Goal: Information Seeking & Learning: Learn about a topic

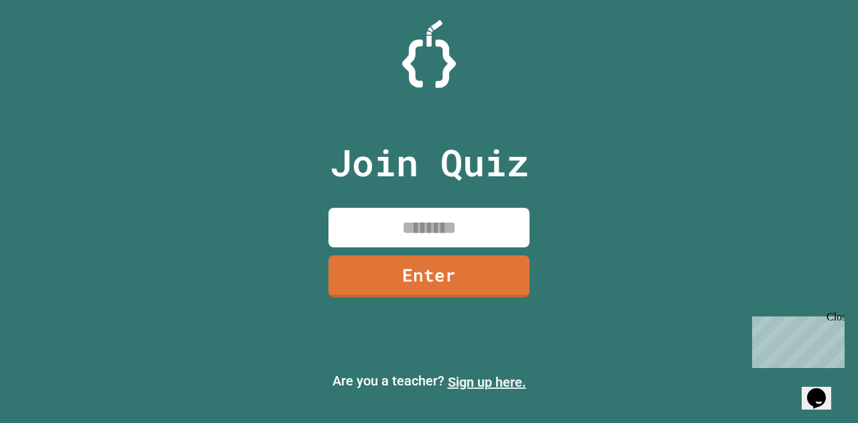
click at [504, 377] on link "Sign up here." at bounding box center [487, 382] width 78 height 16
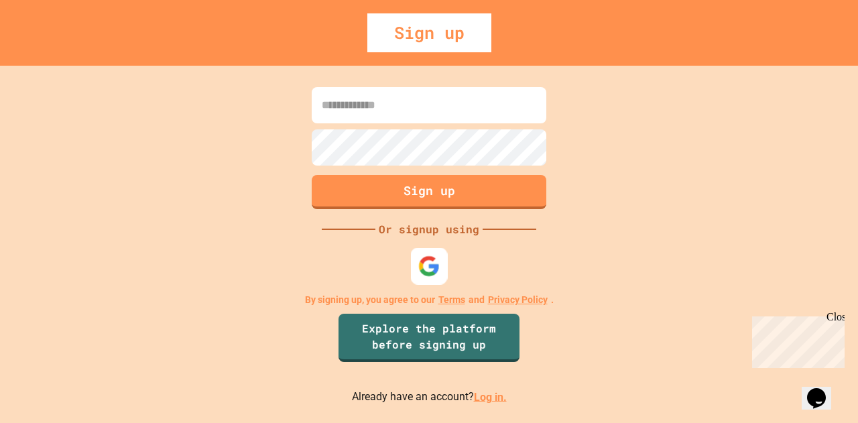
click at [429, 270] on img at bounding box center [429, 266] width 22 height 22
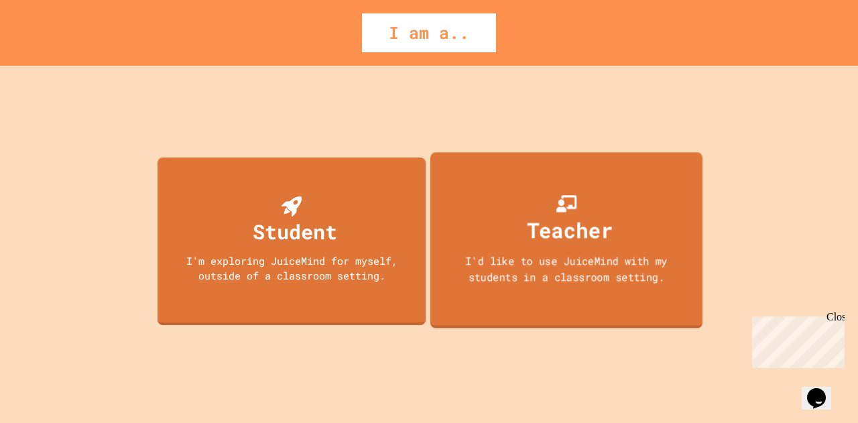
click at [574, 221] on div "Teacher" at bounding box center [570, 230] width 86 height 32
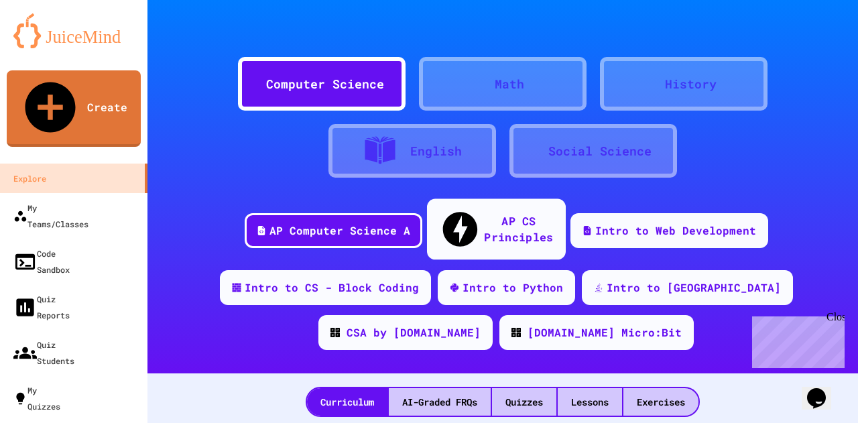
click at [495, 217] on div "AP CS Principles" at bounding box center [518, 229] width 69 height 33
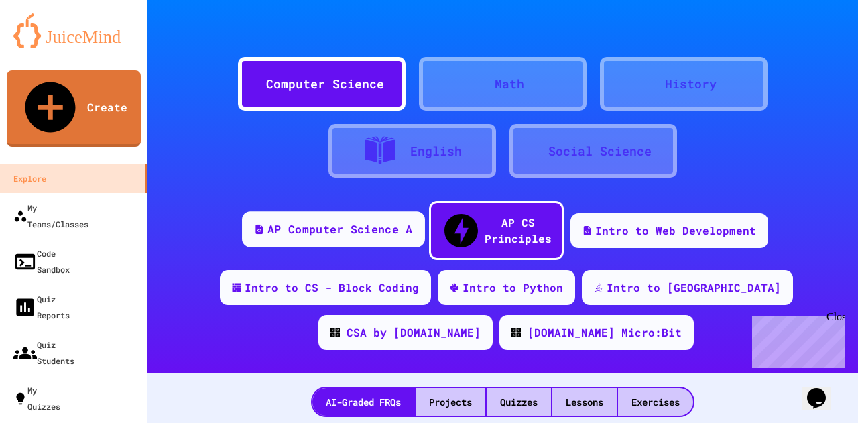
click at [331, 223] on div "AP Computer Science A" at bounding box center [340, 229] width 145 height 17
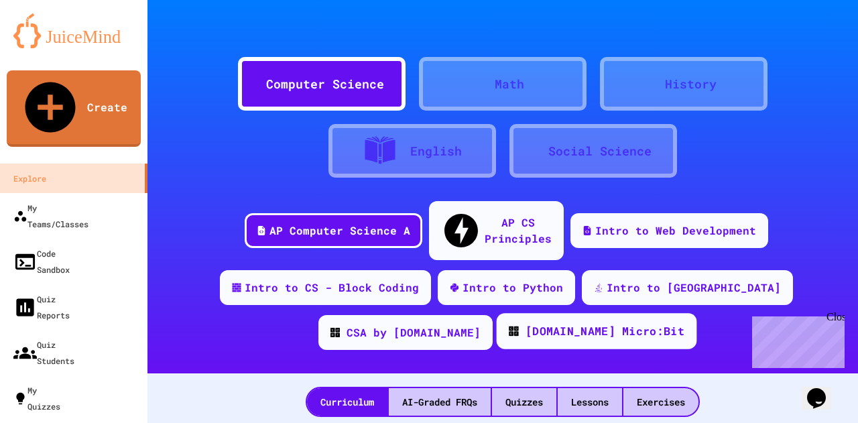
click at [526, 323] on div "[DOMAIN_NAME] Micro:Bit" at bounding box center [605, 331] width 159 height 17
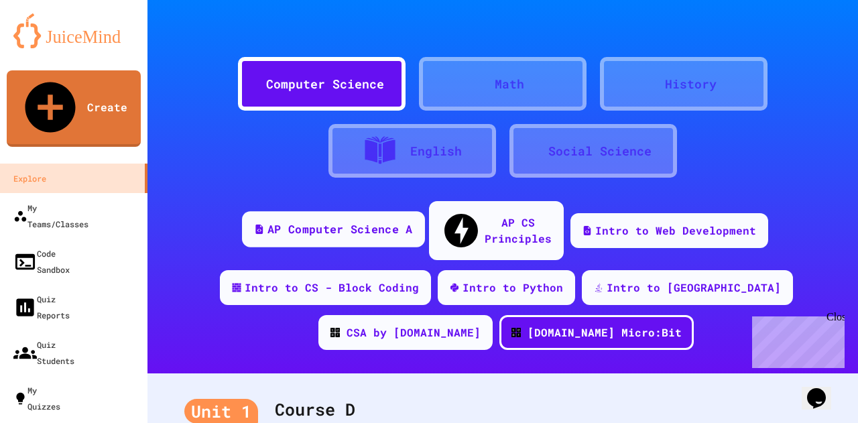
click at [337, 221] on div "AP Computer Science A" at bounding box center [340, 229] width 145 height 17
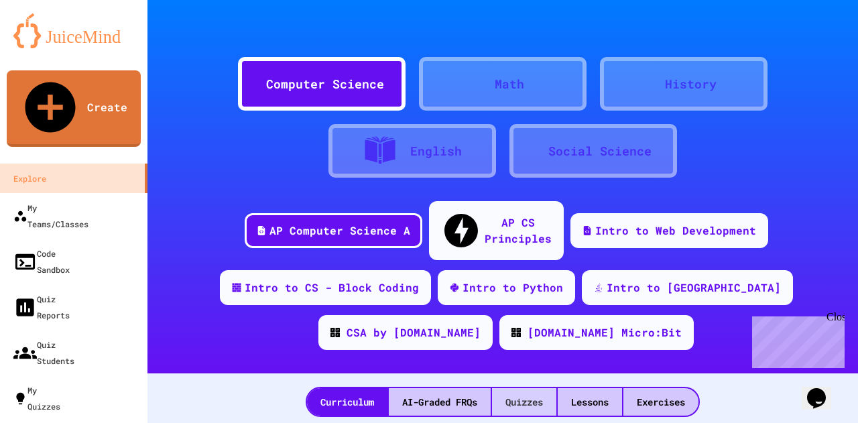
click at [500, 388] on div "Quizzes" at bounding box center [524, 401] width 64 height 27
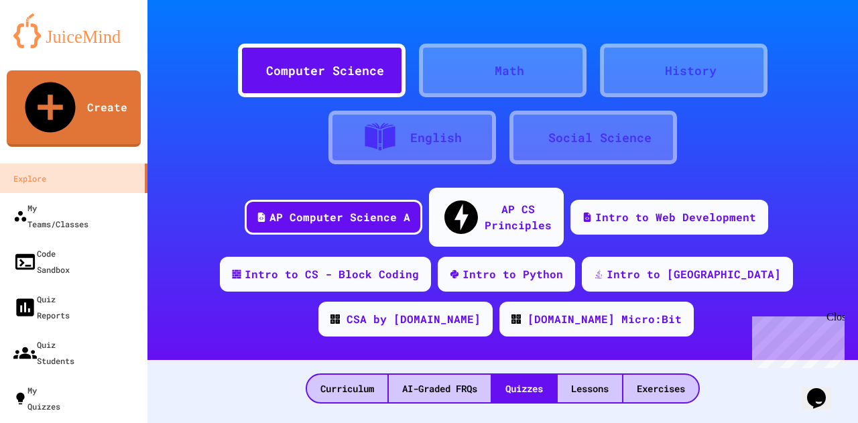
scroll to position [13, 0]
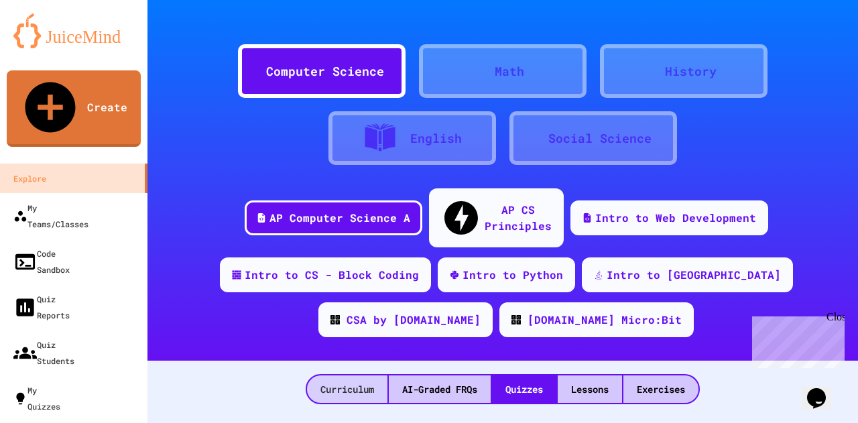
click at [333, 375] on div "Curriculum" at bounding box center [347, 388] width 80 height 27
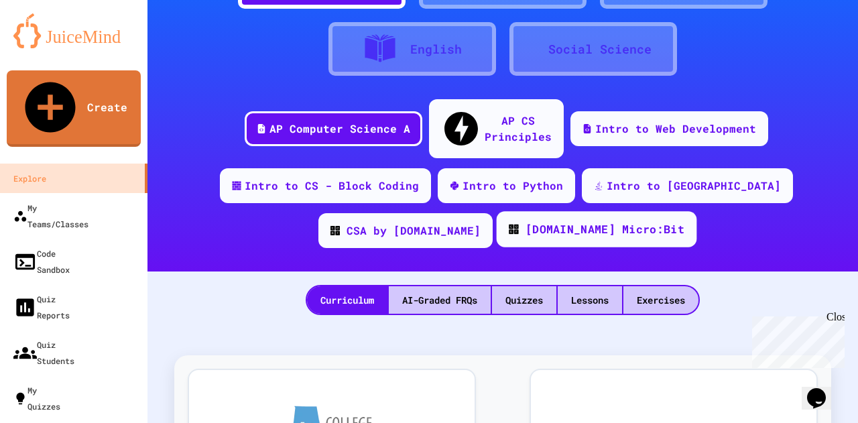
scroll to position [107, 0]
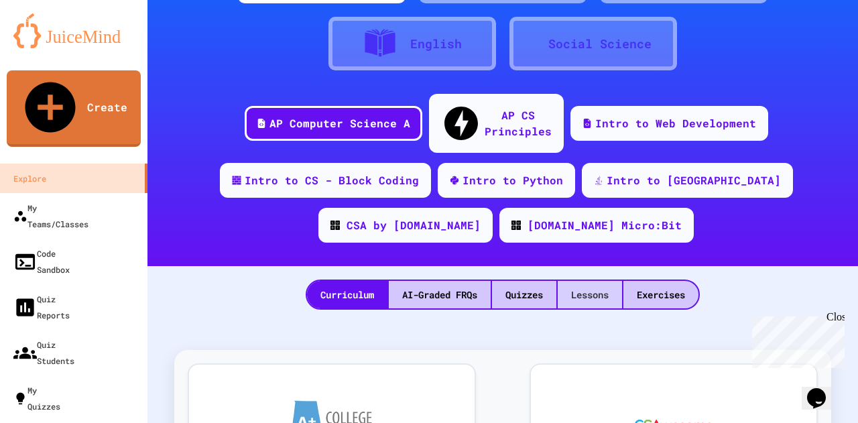
click at [570, 281] on div "Lessons" at bounding box center [590, 294] width 64 height 27
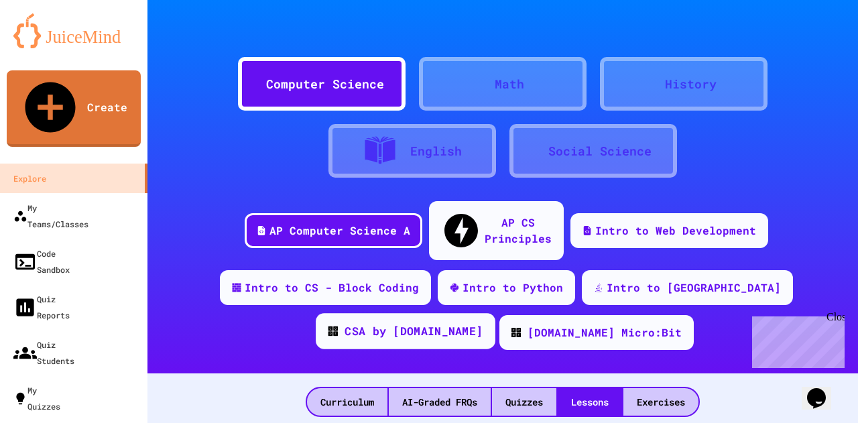
click at [483, 323] on div "CSA by [DOMAIN_NAME]" at bounding box center [414, 331] width 138 height 17
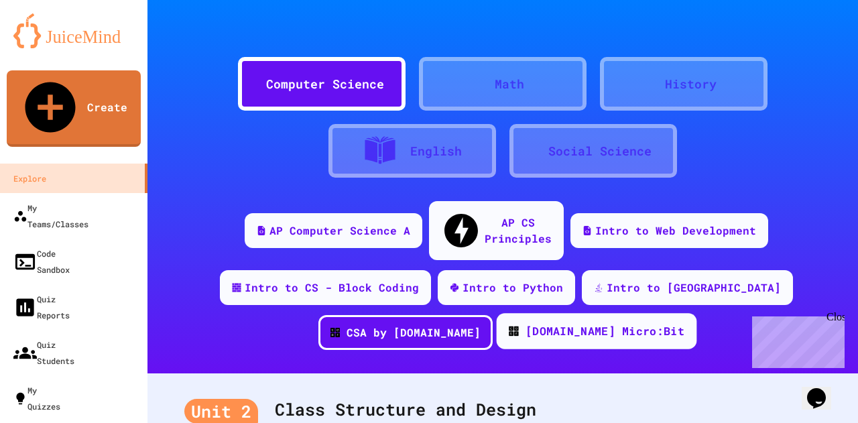
click at [526, 323] on div "[DOMAIN_NAME] Micro:Bit" at bounding box center [605, 331] width 159 height 17
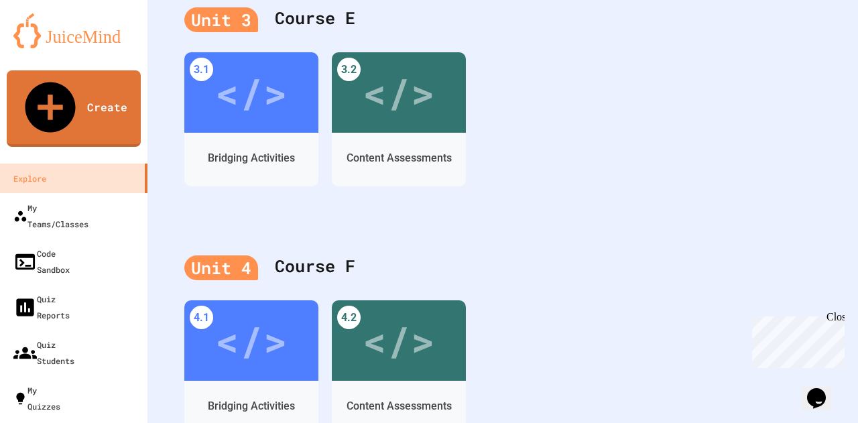
scroll to position [681, 0]
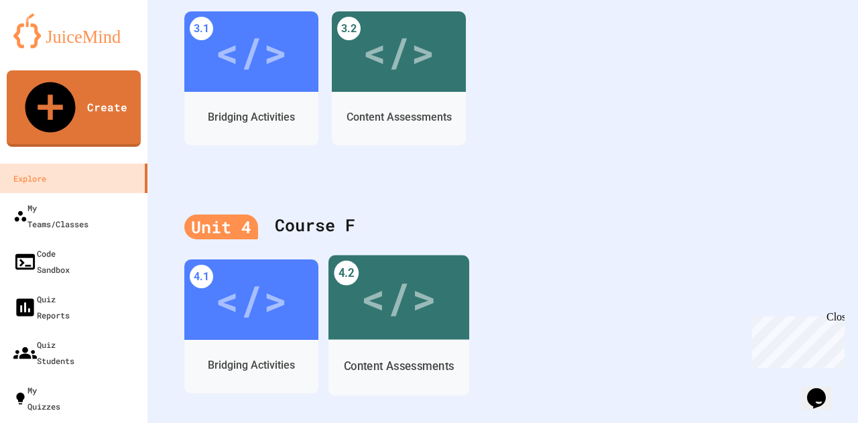
click at [333, 350] on div "Content Assessments" at bounding box center [399, 366] width 141 height 39
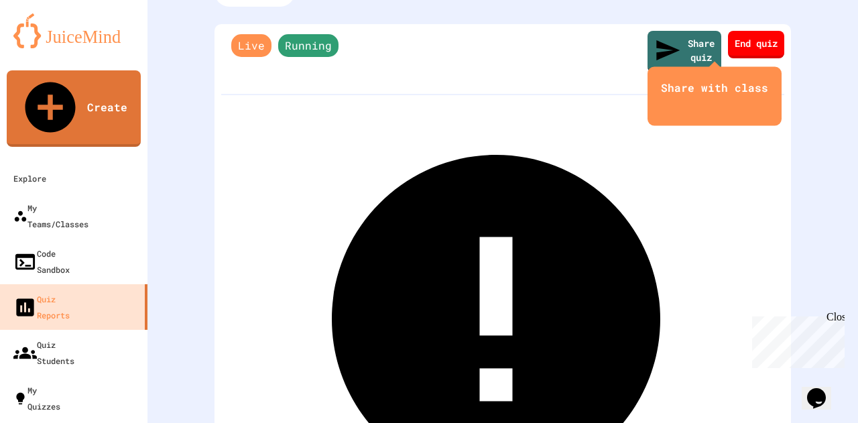
scroll to position [44, 0]
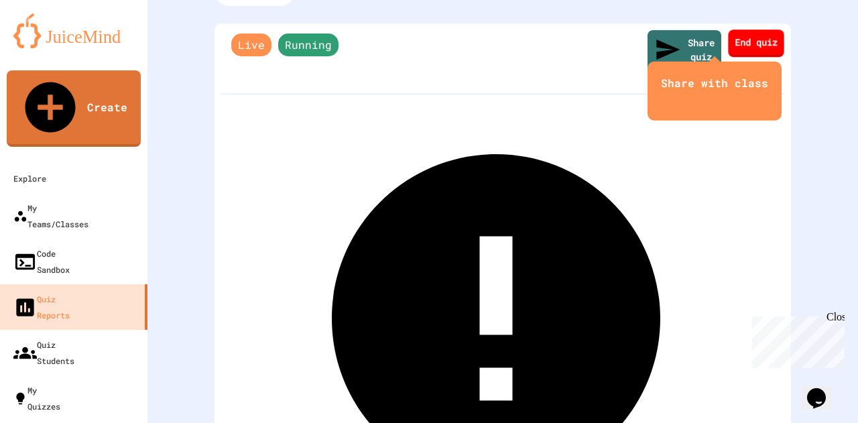
click at [715, 100] on icon "close" at bounding box center [715, 100] width 0 height 0
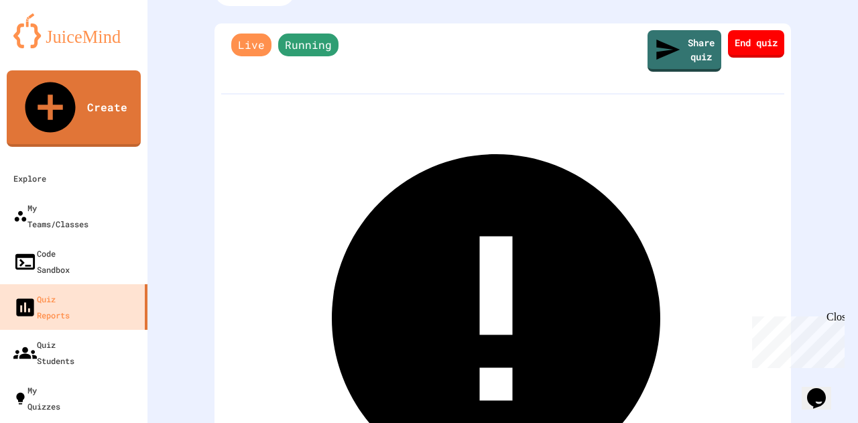
click at [316, 45] on span "Running" at bounding box center [308, 45] width 60 height 23
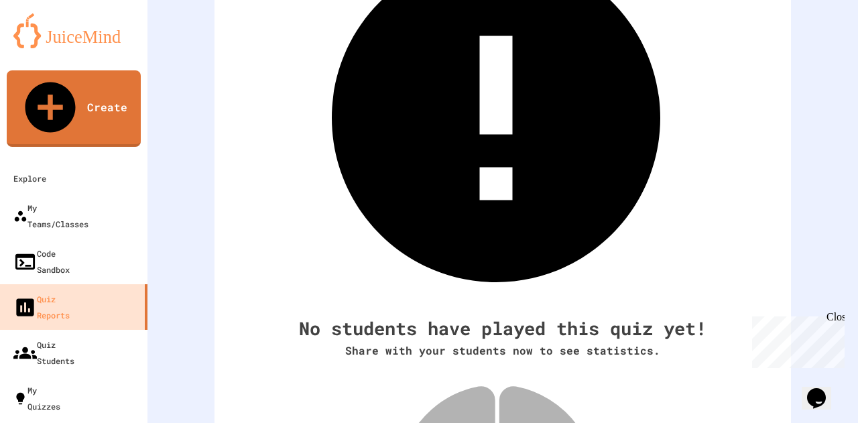
scroll to position [271, 0]
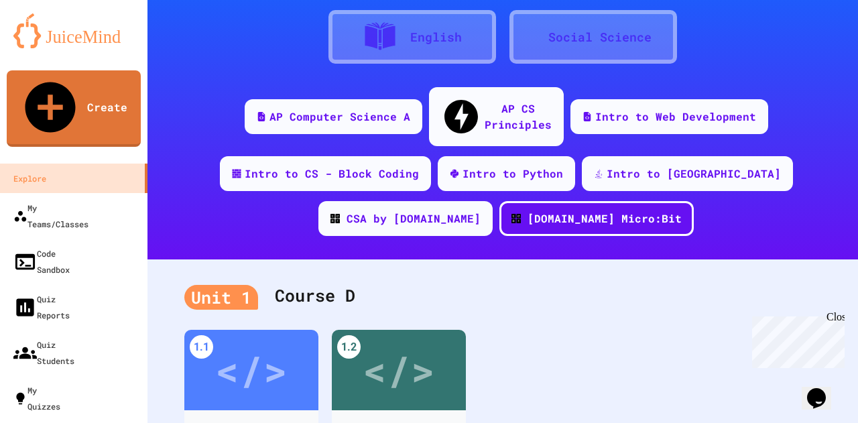
scroll to position [325, 0]
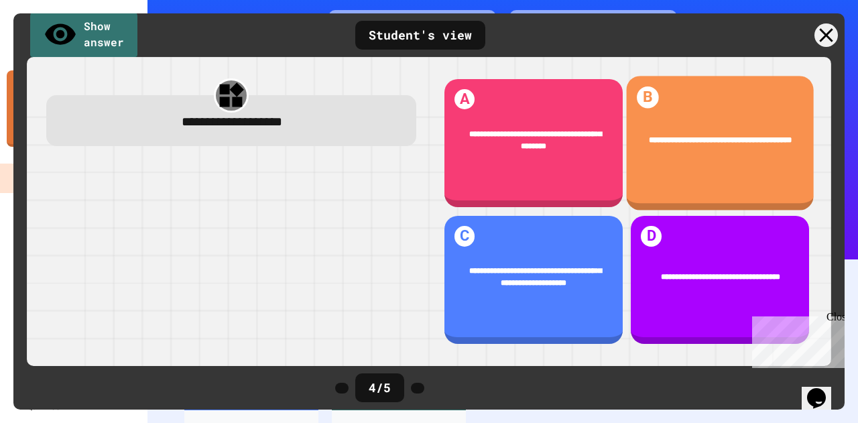
scroll to position [322, 0]
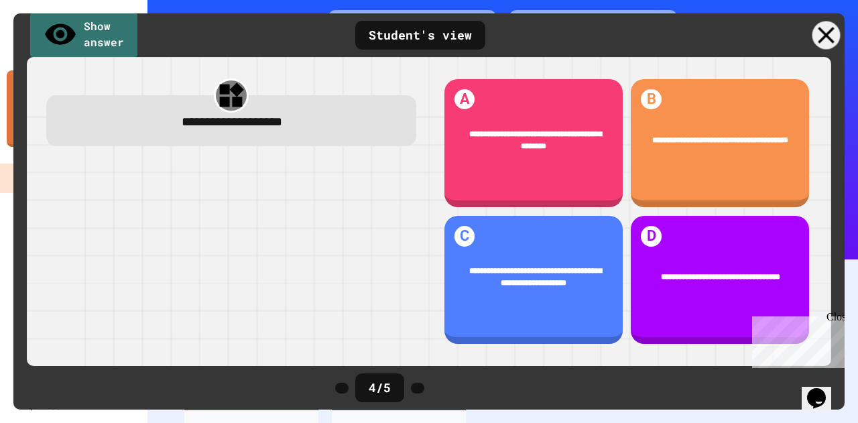
click at [829, 30] on icon at bounding box center [827, 35] width 28 height 28
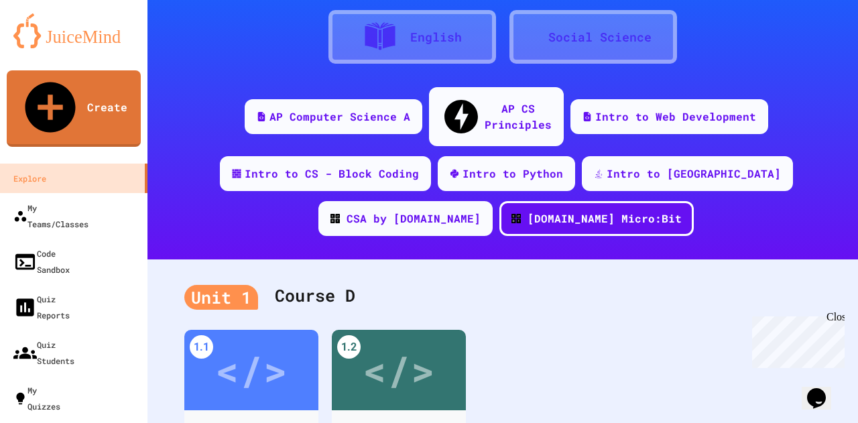
scroll to position [0, 0]
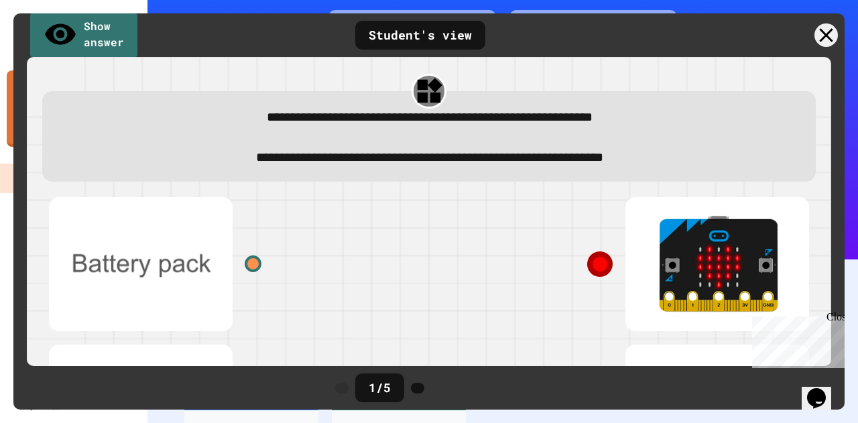
click at [823, 34] on icon at bounding box center [826, 34] width 23 height 23
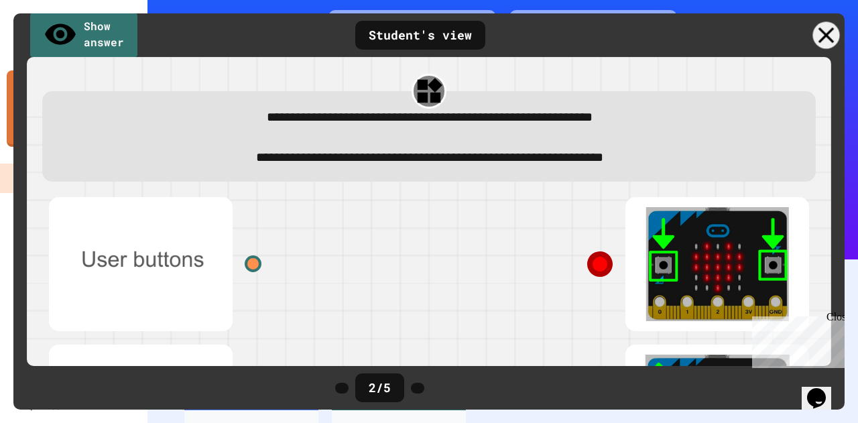
click at [817, 37] on div at bounding box center [826, 34] width 27 height 27
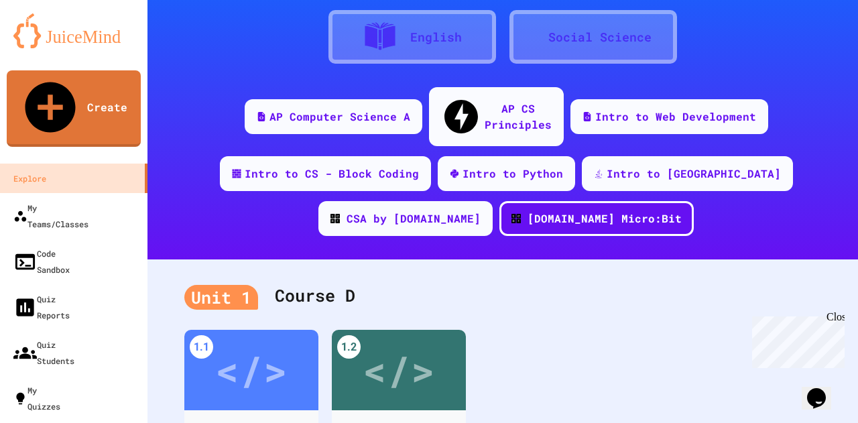
scroll to position [322, 0]
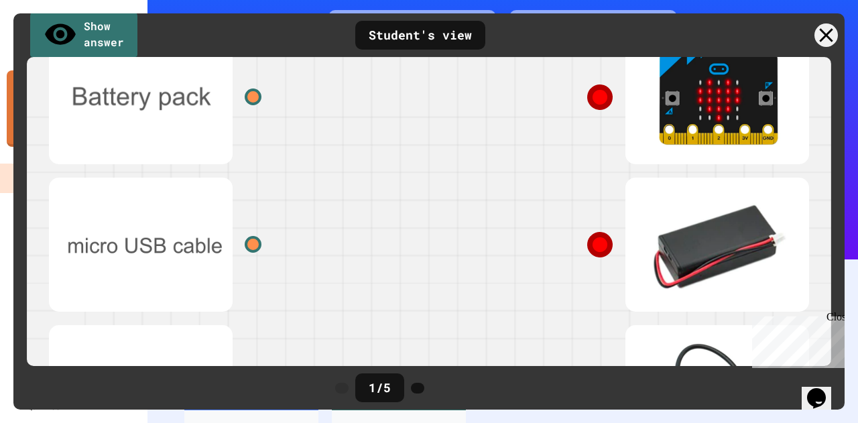
scroll to position [279, 0]
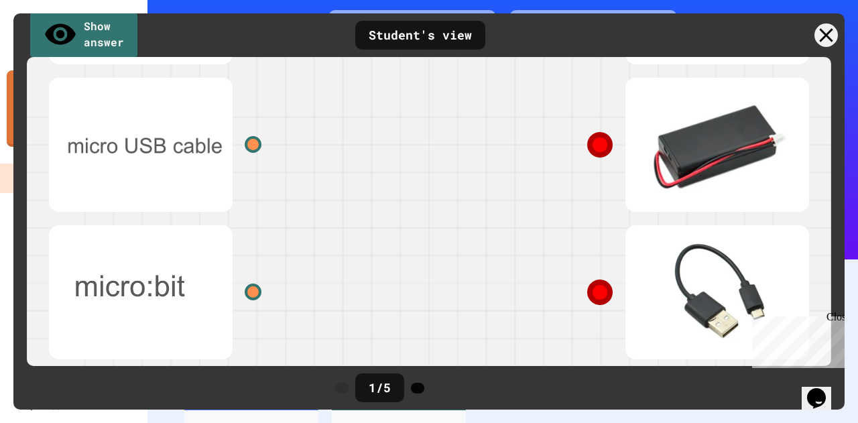
click at [418, 388] on icon at bounding box center [418, 388] width 0 height 0
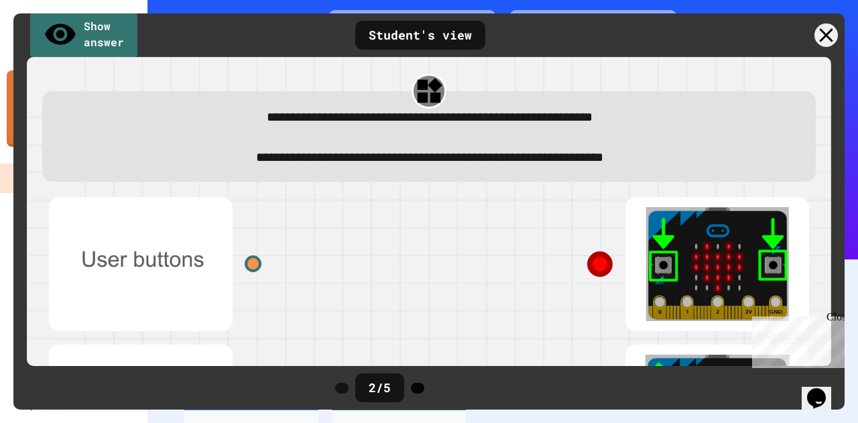
click at [431, 391] on icon at bounding box center [425, 396] width 11 height 11
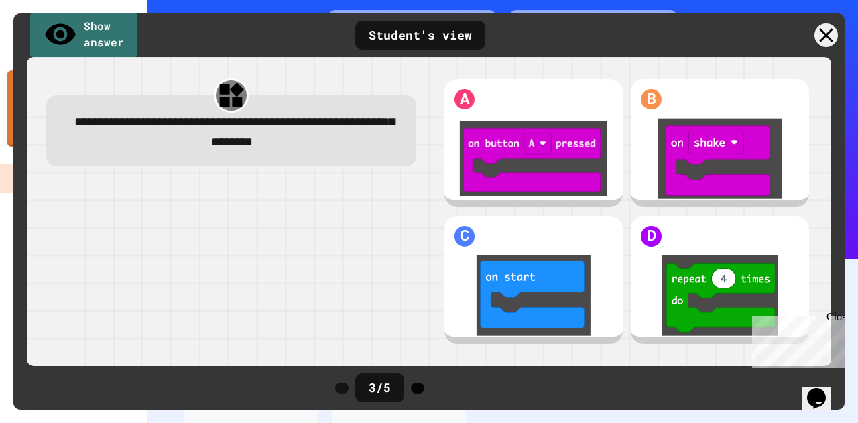
click at [418, 388] on icon at bounding box center [418, 388] width 0 height 0
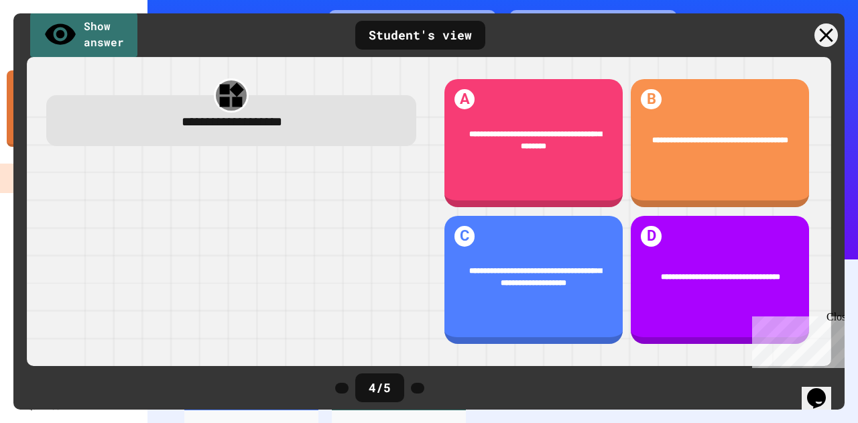
click at [418, 388] on icon at bounding box center [418, 388] width 0 height 0
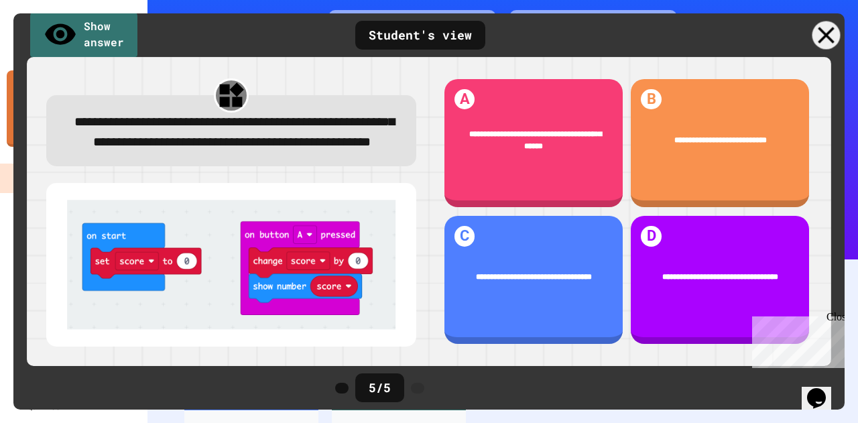
click at [817, 30] on div at bounding box center [827, 35] width 28 height 28
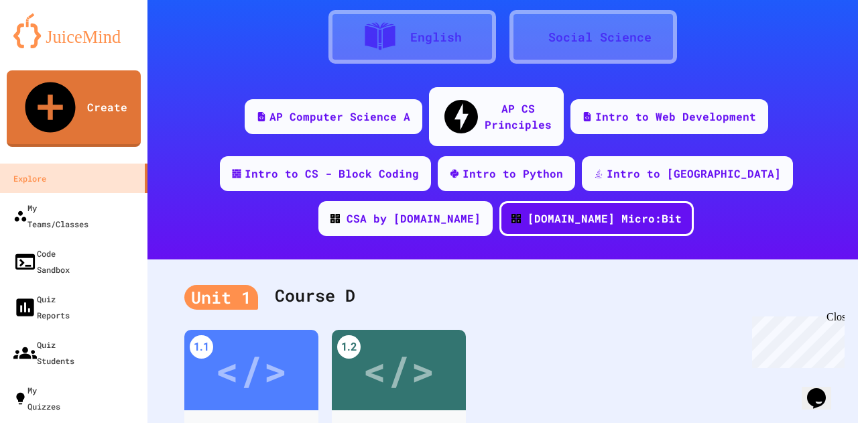
scroll to position [0, 0]
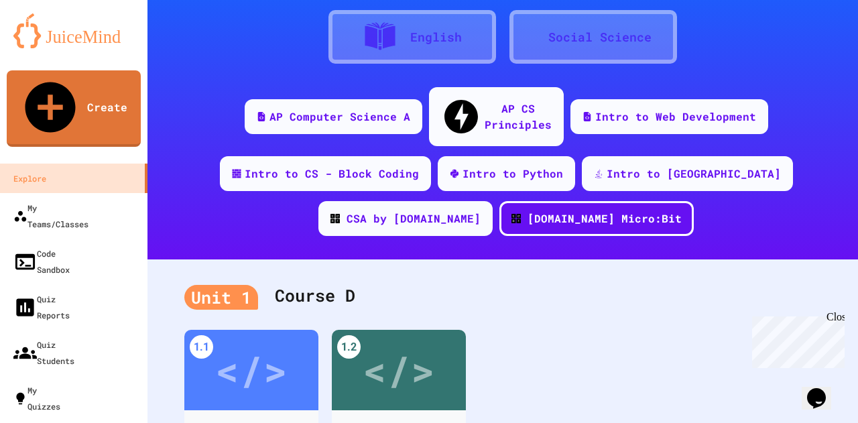
drag, startPoint x: 278, startPoint y: 170, endPoint x: 228, endPoint y: 171, distance: 49.6
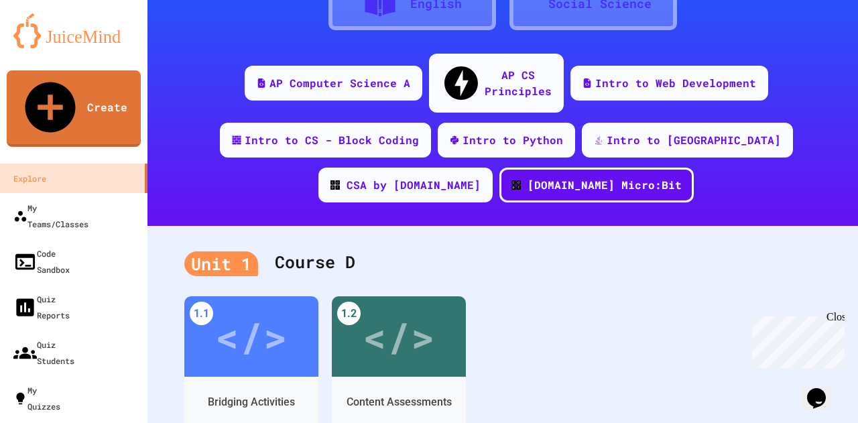
scroll to position [278, 0]
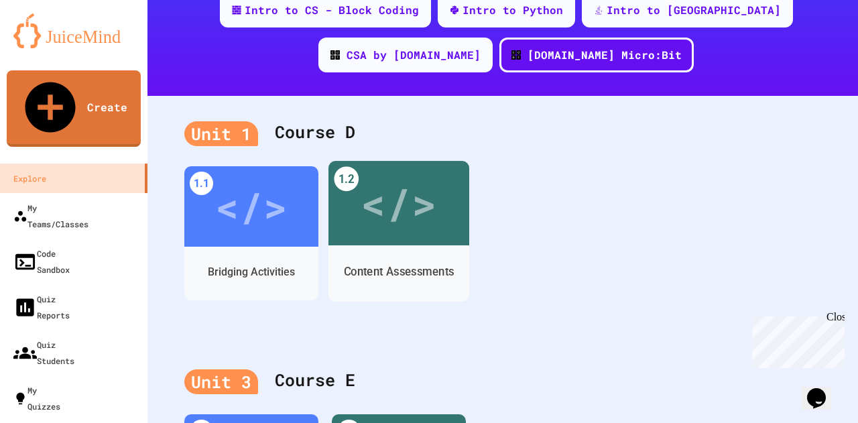
click at [382, 177] on div "</>" at bounding box center [399, 203] width 76 height 63
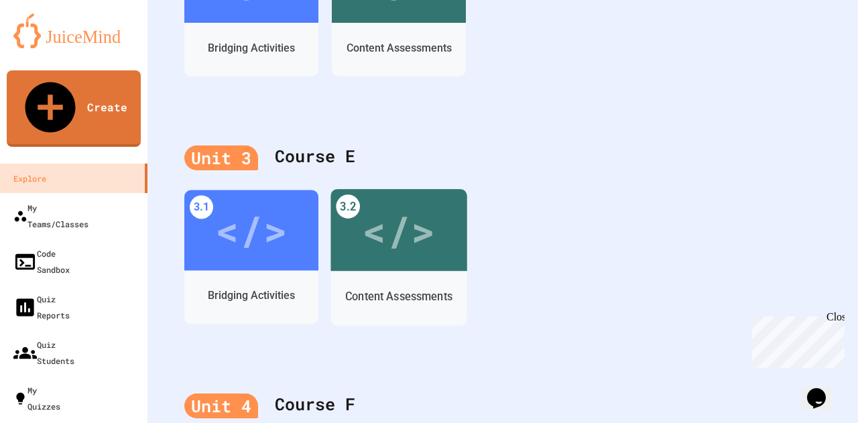
scroll to position [681, 0]
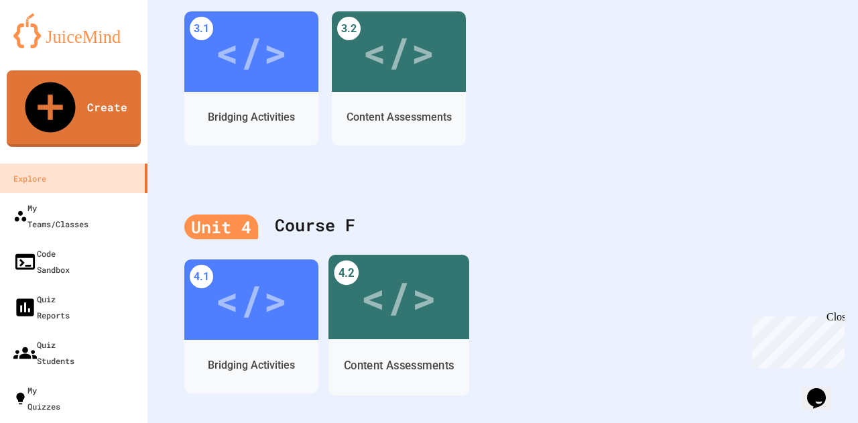
click at [377, 296] on div "</>" at bounding box center [399, 298] width 76 height 64
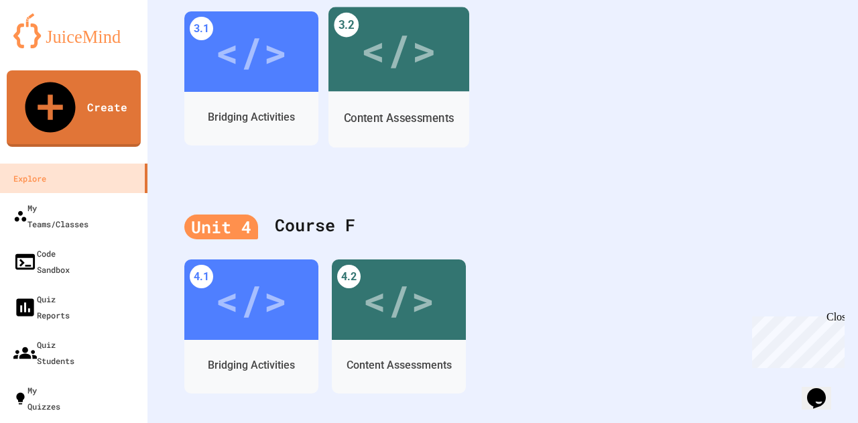
click at [422, 61] on div "</>" at bounding box center [399, 49] width 141 height 84
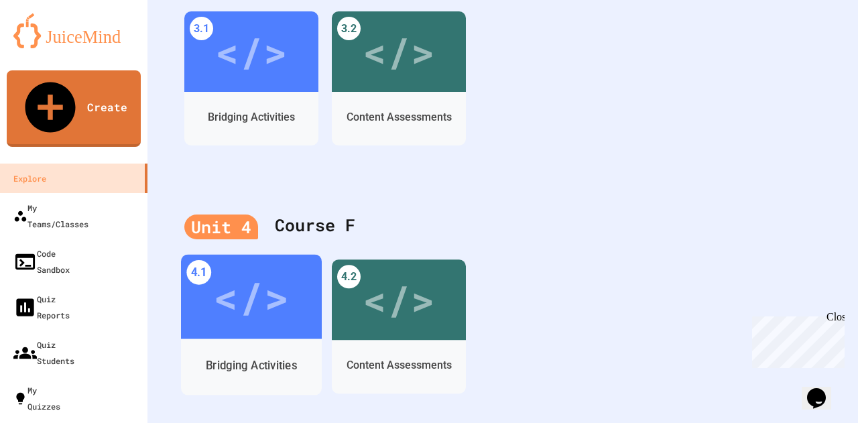
click at [192, 356] on div "Bridging Activities" at bounding box center [251, 365] width 141 height 39
